Goal: Transaction & Acquisition: Purchase product/service

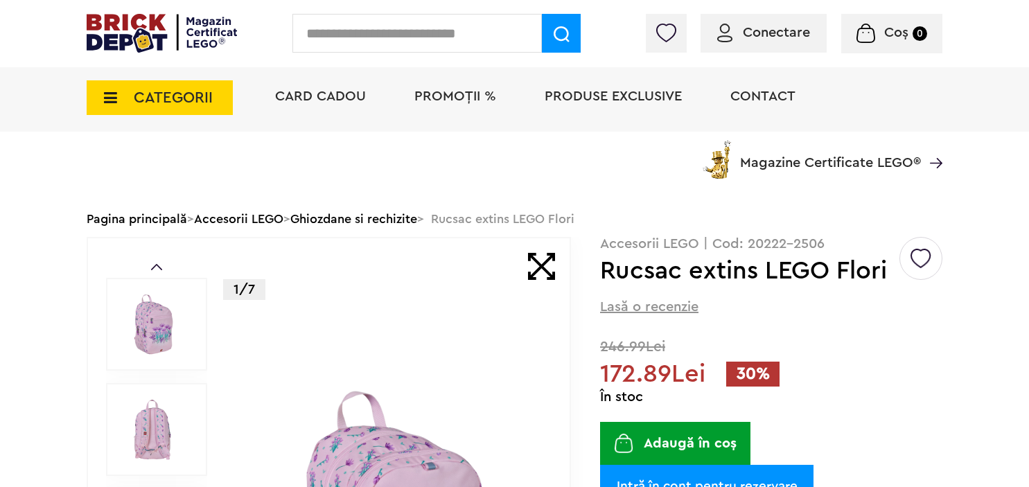
scroll to position [292, 0]
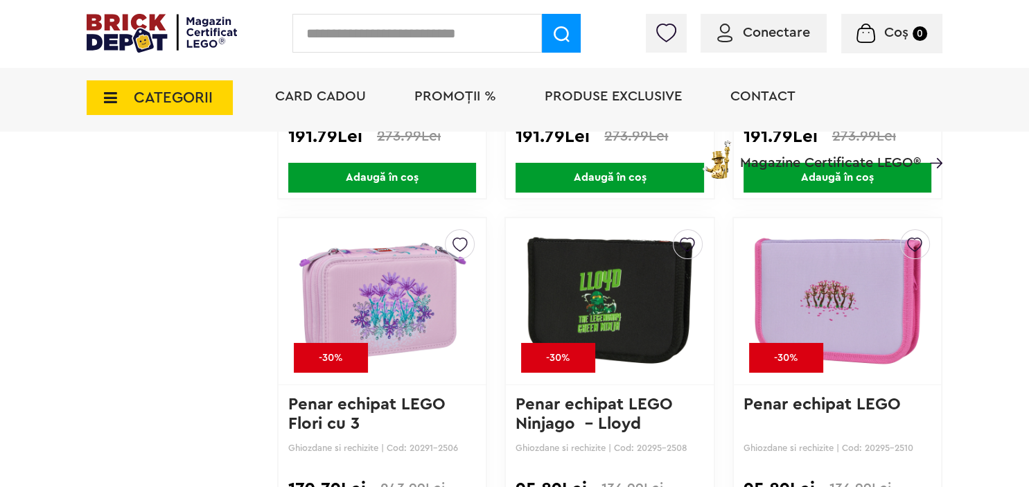
scroll to position [4974, 0]
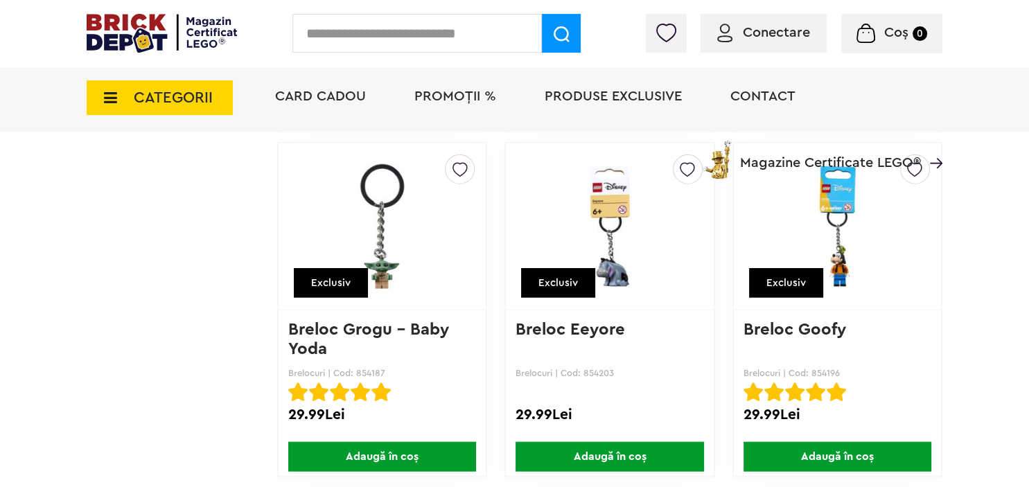
scroll to position [8194, 0]
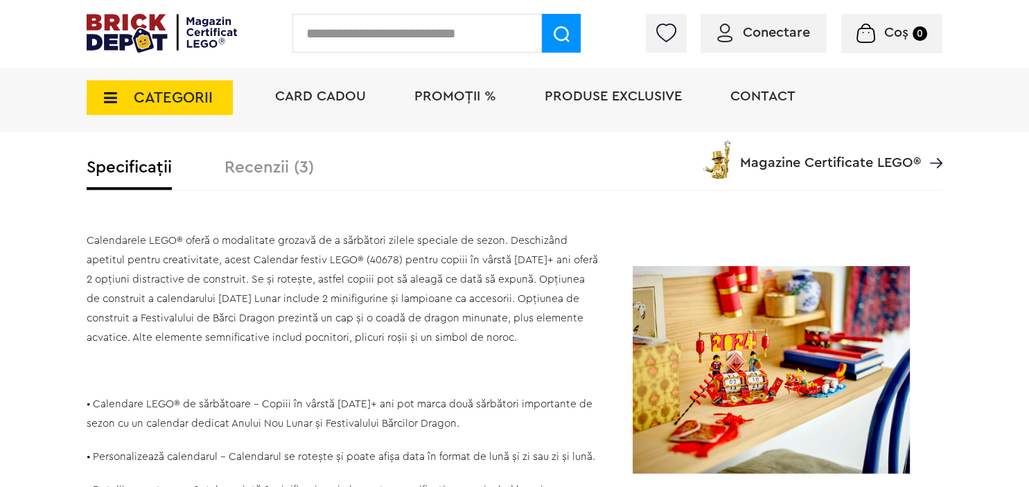
scroll to position [878, 0]
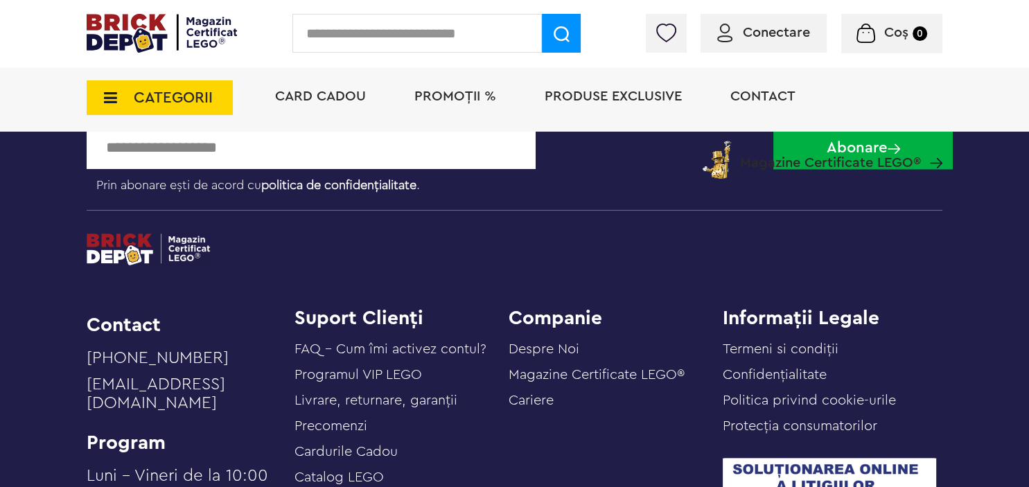
scroll to position [2707, 0]
